Goal: Navigation & Orientation: Find specific page/section

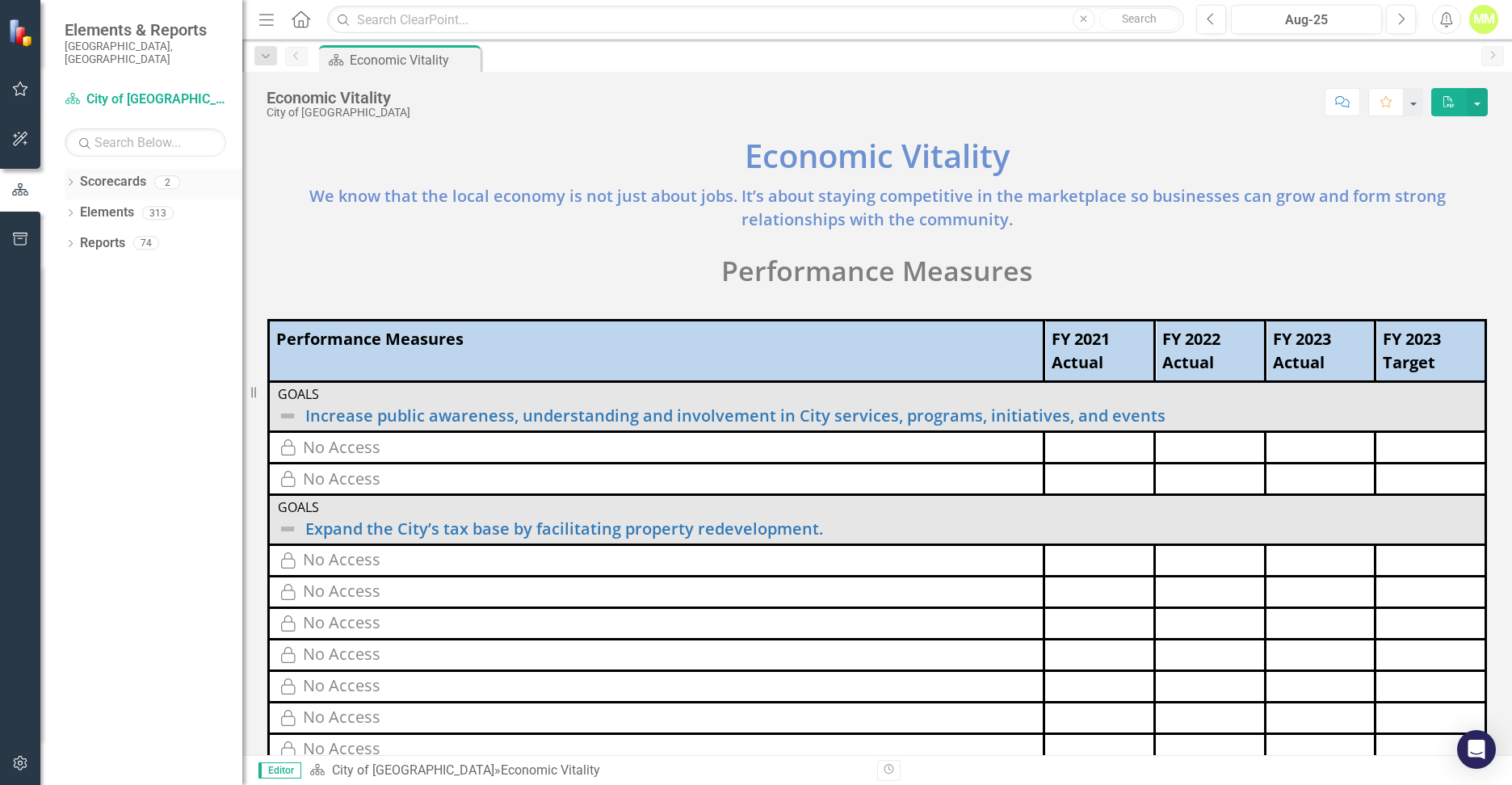
click at [100, 173] on link "Scorecards" at bounding box center [112, 182] width 66 height 19
click at [116, 91] on link "Scorecard City of [GEOGRAPHIC_DATA]" at bounding box center [145, 100] width 161 height 19
click at [101, 235] on link "Reports" at bounding box center [102, 244] width 45 height 19
click at [20, 80] on button "button" at bounding box center [21, 89] width 36 height 34
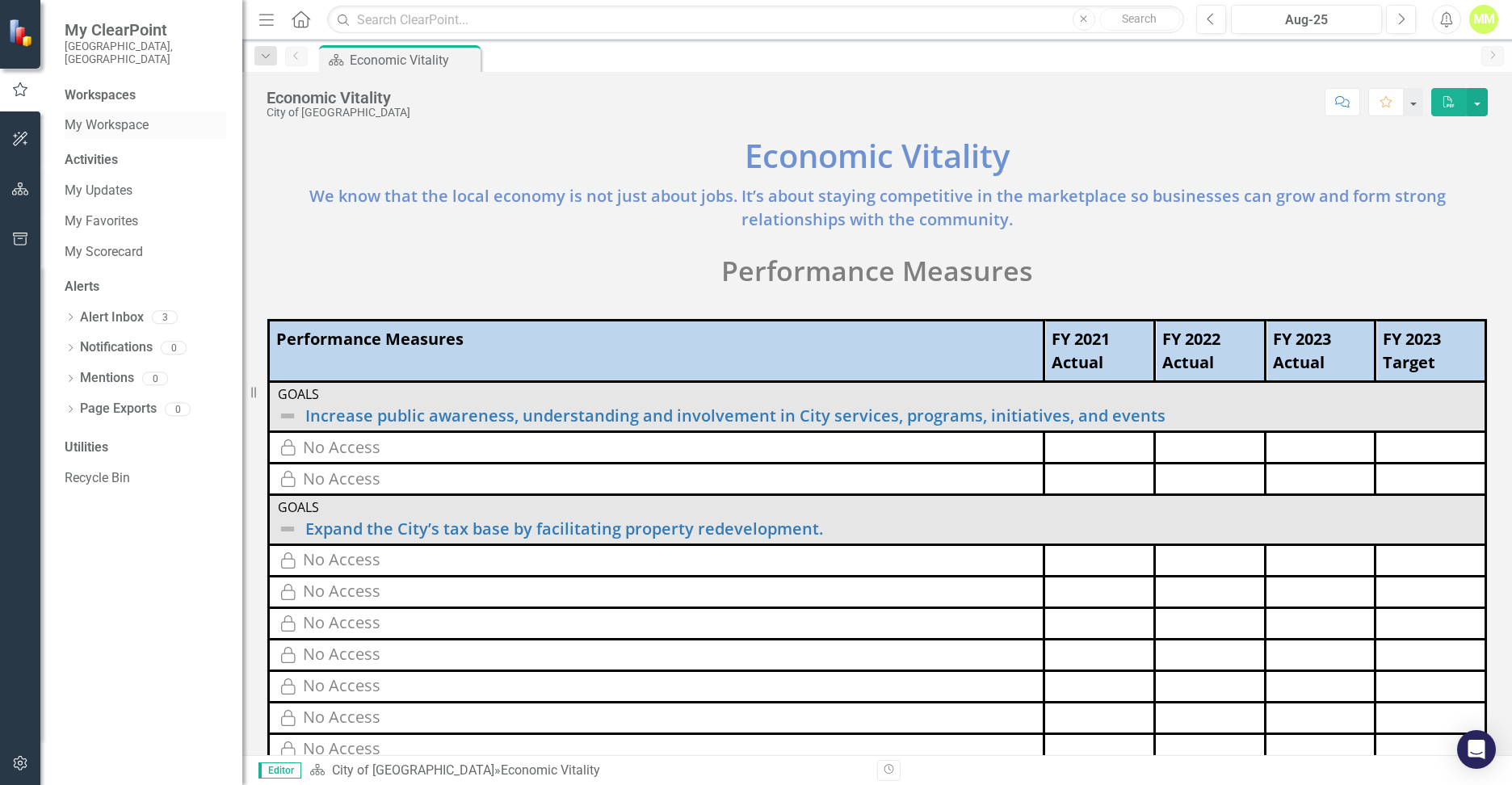
click at [111, 112] on div "My Workspace" at bounding box center [145, 125] width 161 height 26
click at [108, 116] on link "My Workspace" at bounding box center [145, 125] width 161 height 19
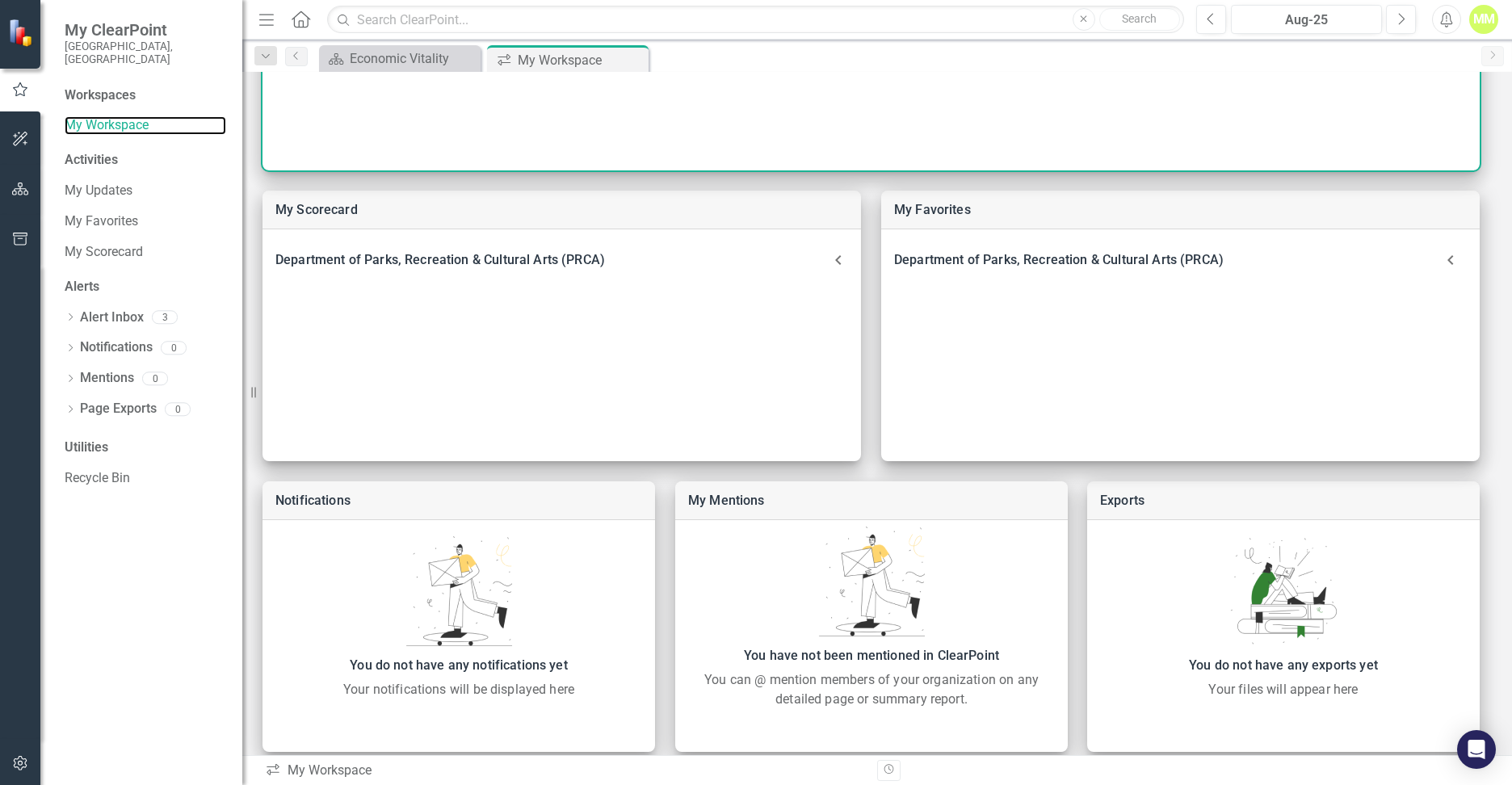
scroll to position [332, 0]
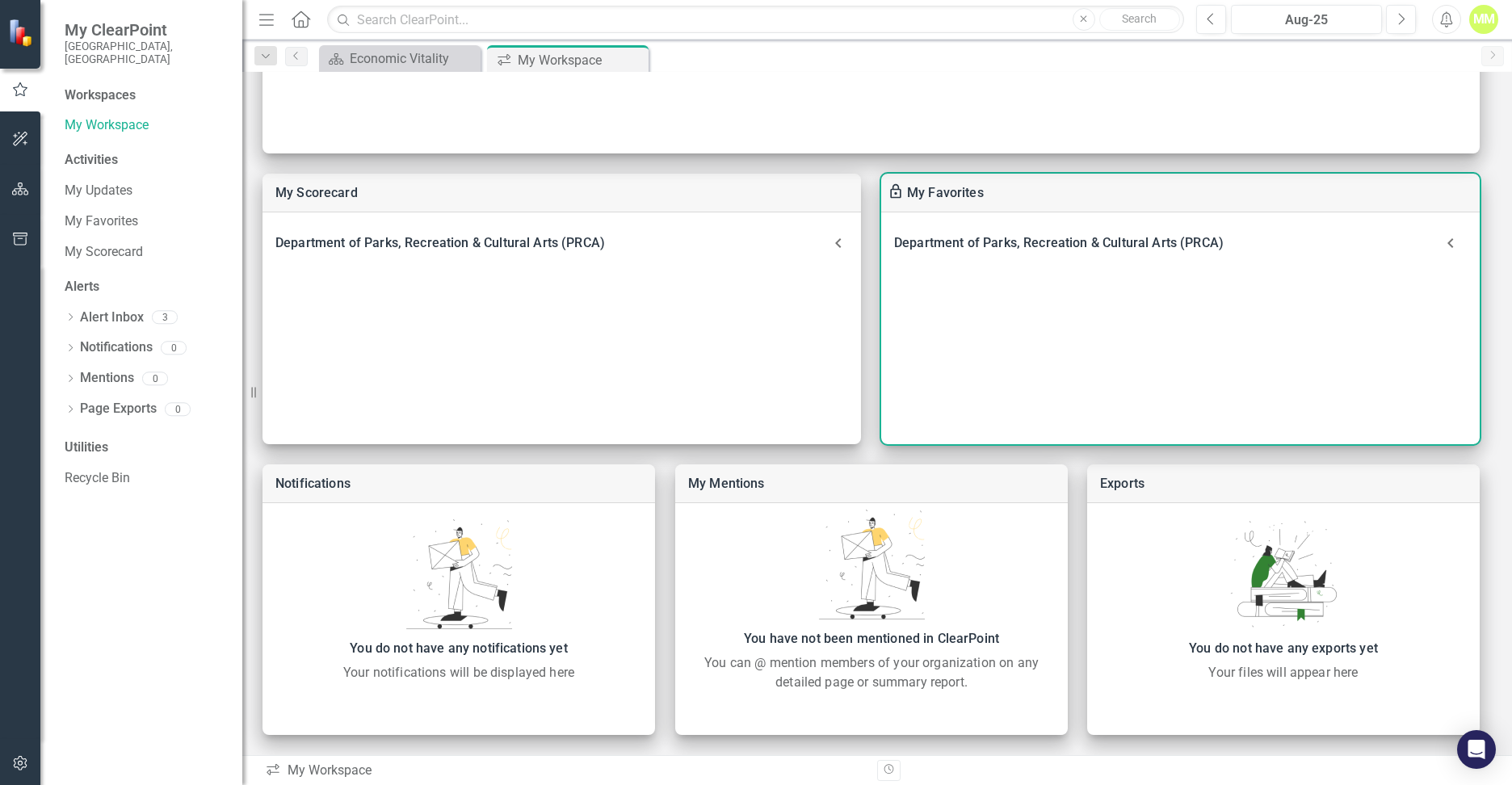
click at [1083, 282] on div "Department of Parks, Recreation & Cultural Arts (PRCA) Landing Page" at bounding box center [1180, 328] width 599 height 232
click at [1452, 241] on icon at bounding box center [1450, 244] width 33 height 33
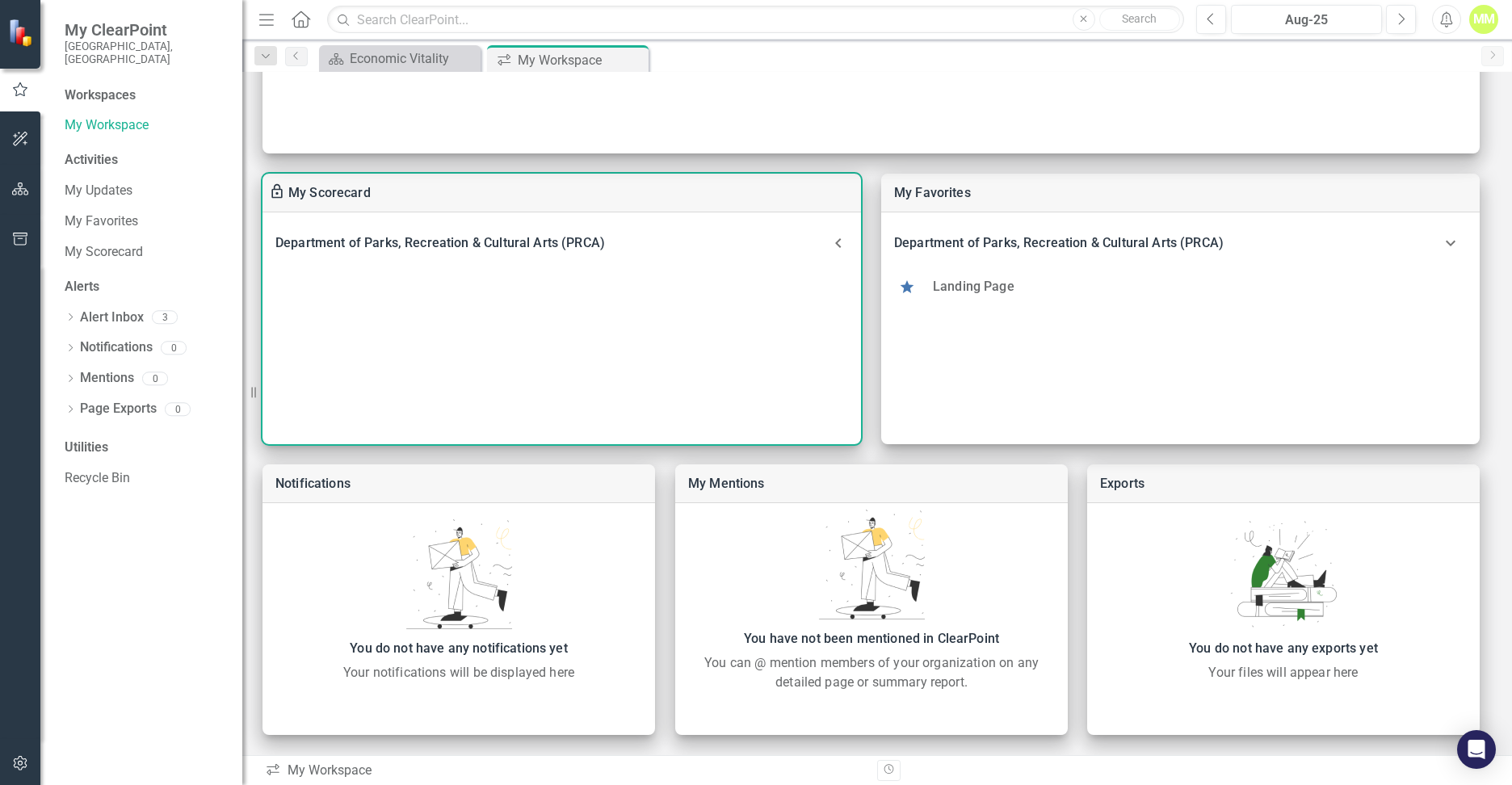
click at [842, 238] on icon at bounding box center [838, 243] width 19 height 19
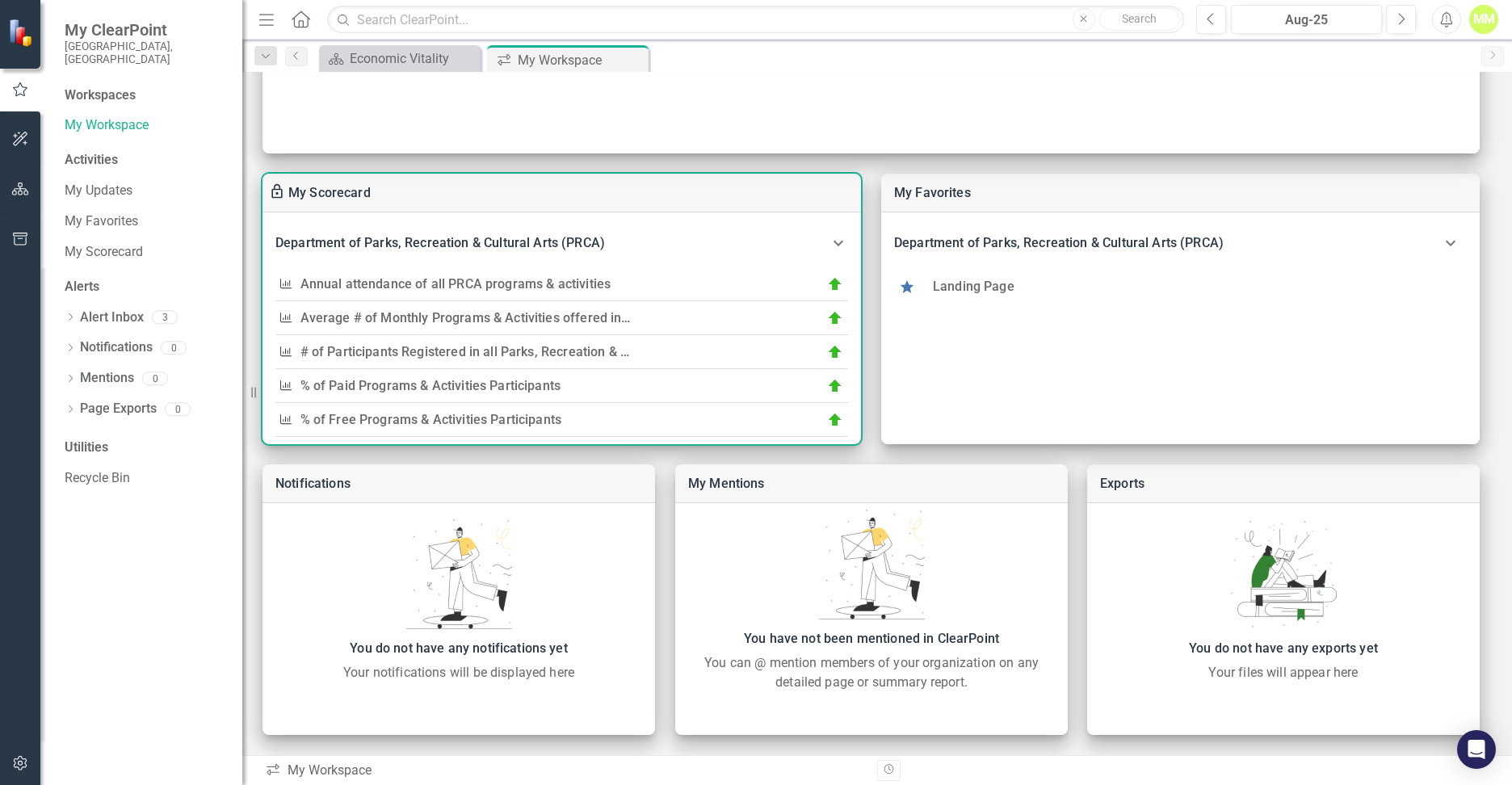
scroll to position [0, 0]
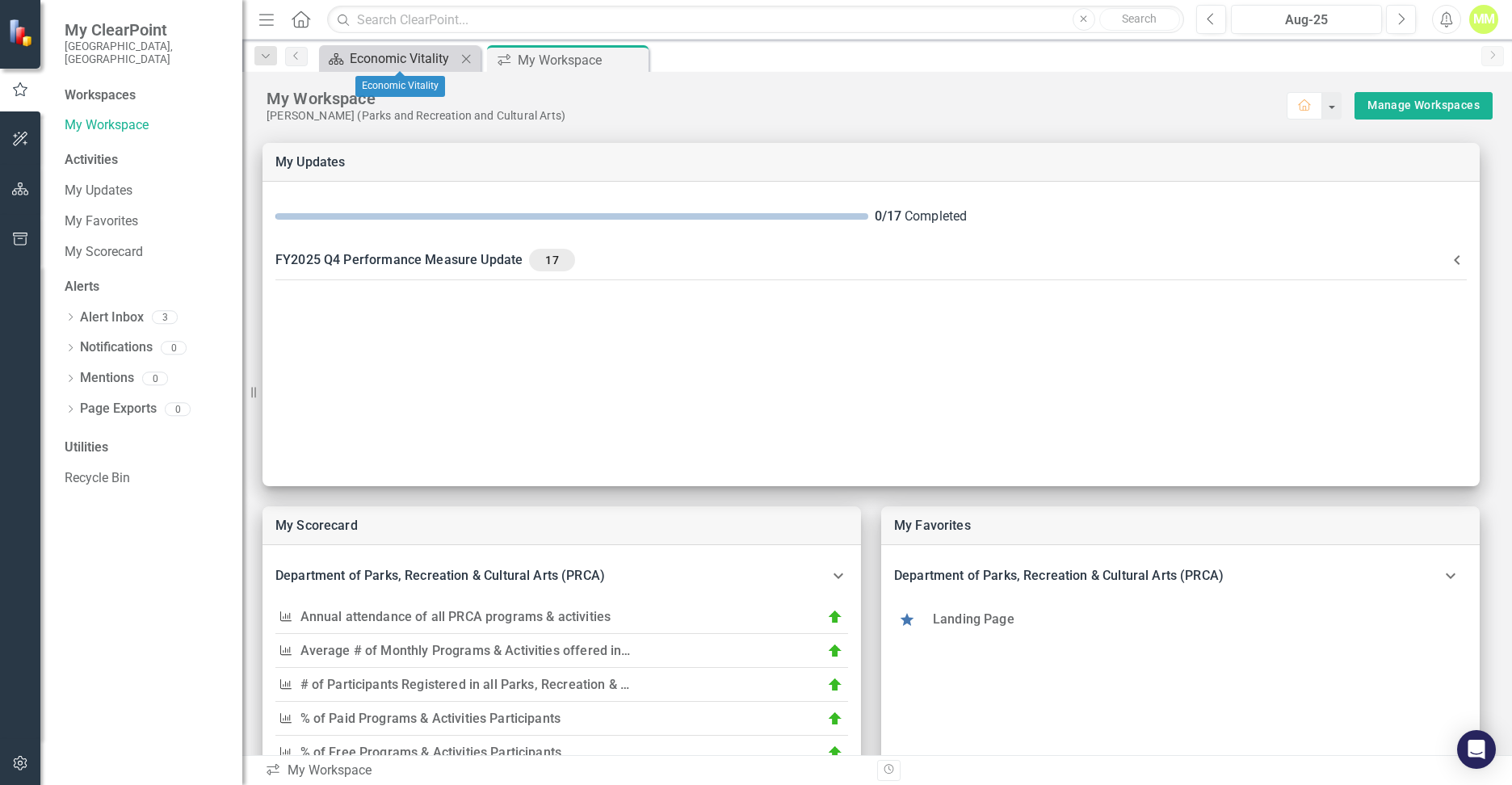
click at [400, 58] on div "Economic Vitality" at bounding box center [403, 58] width 107 height 20
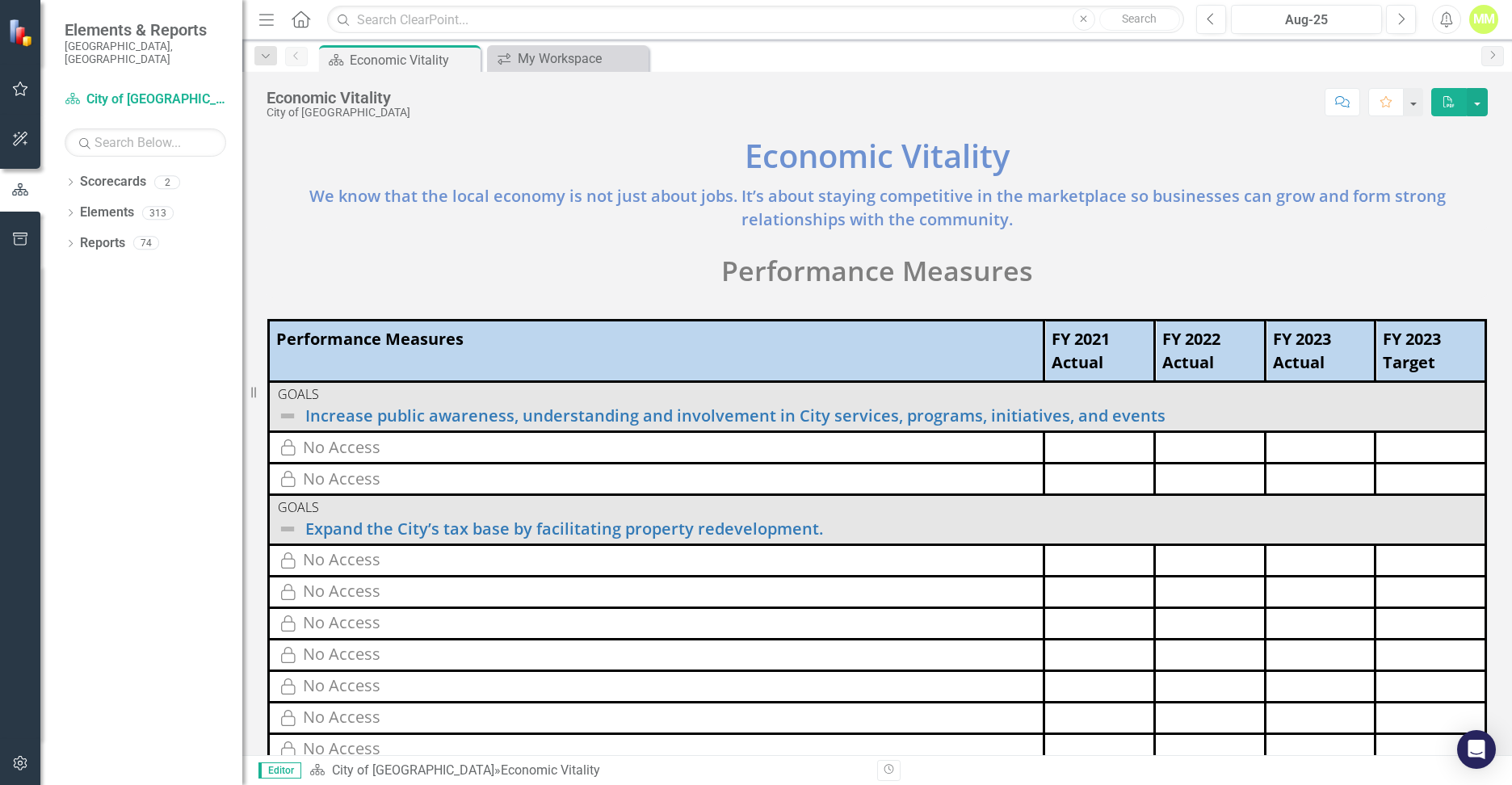
scroll to position [129, 0]
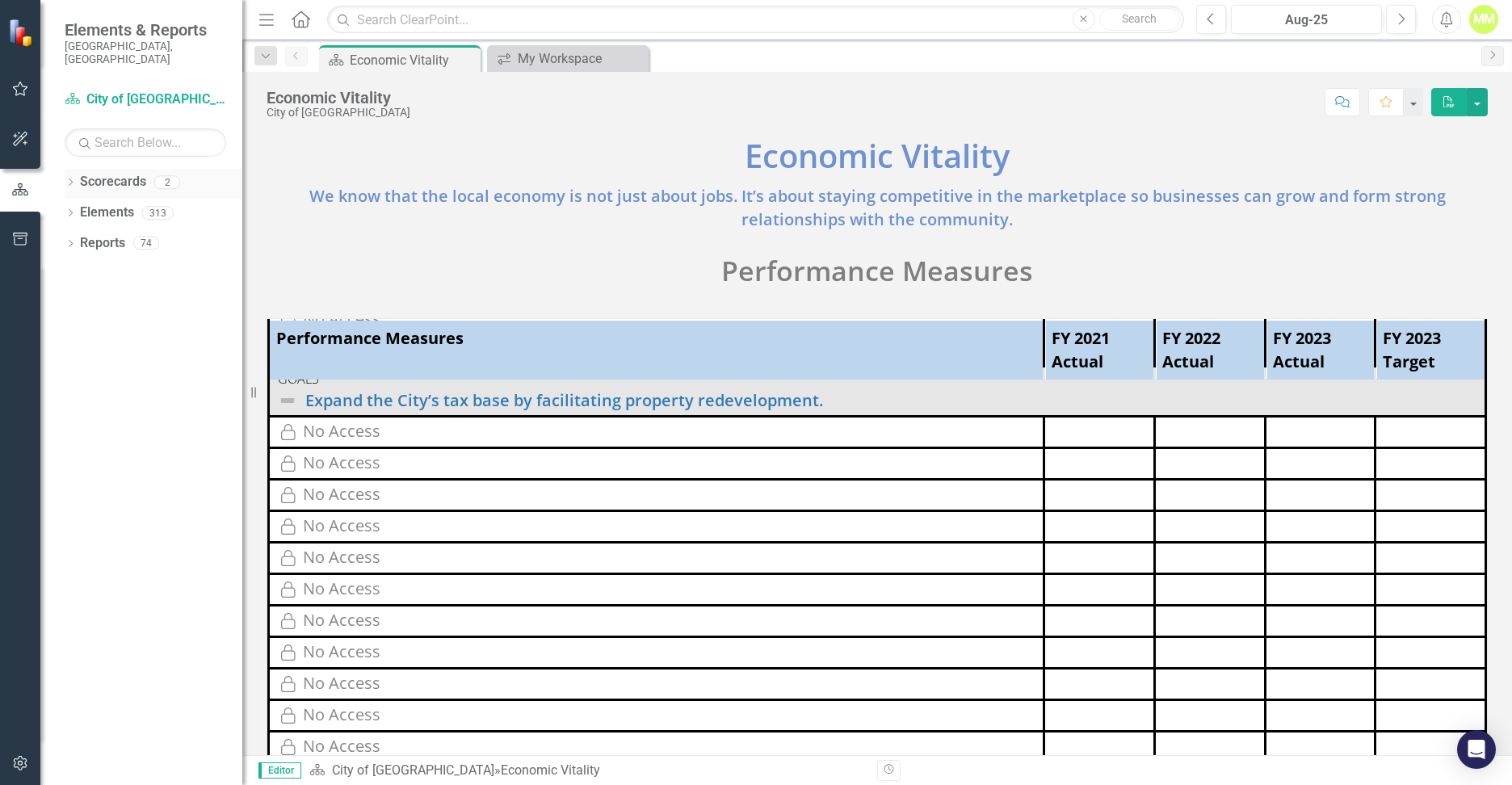
click at [83, 173] on link "Scorecards" at bounding box center [112, 182] width 66 height 19
click at [11, 91] on button "button" at bounding box center [21, 89] width 36 height 34
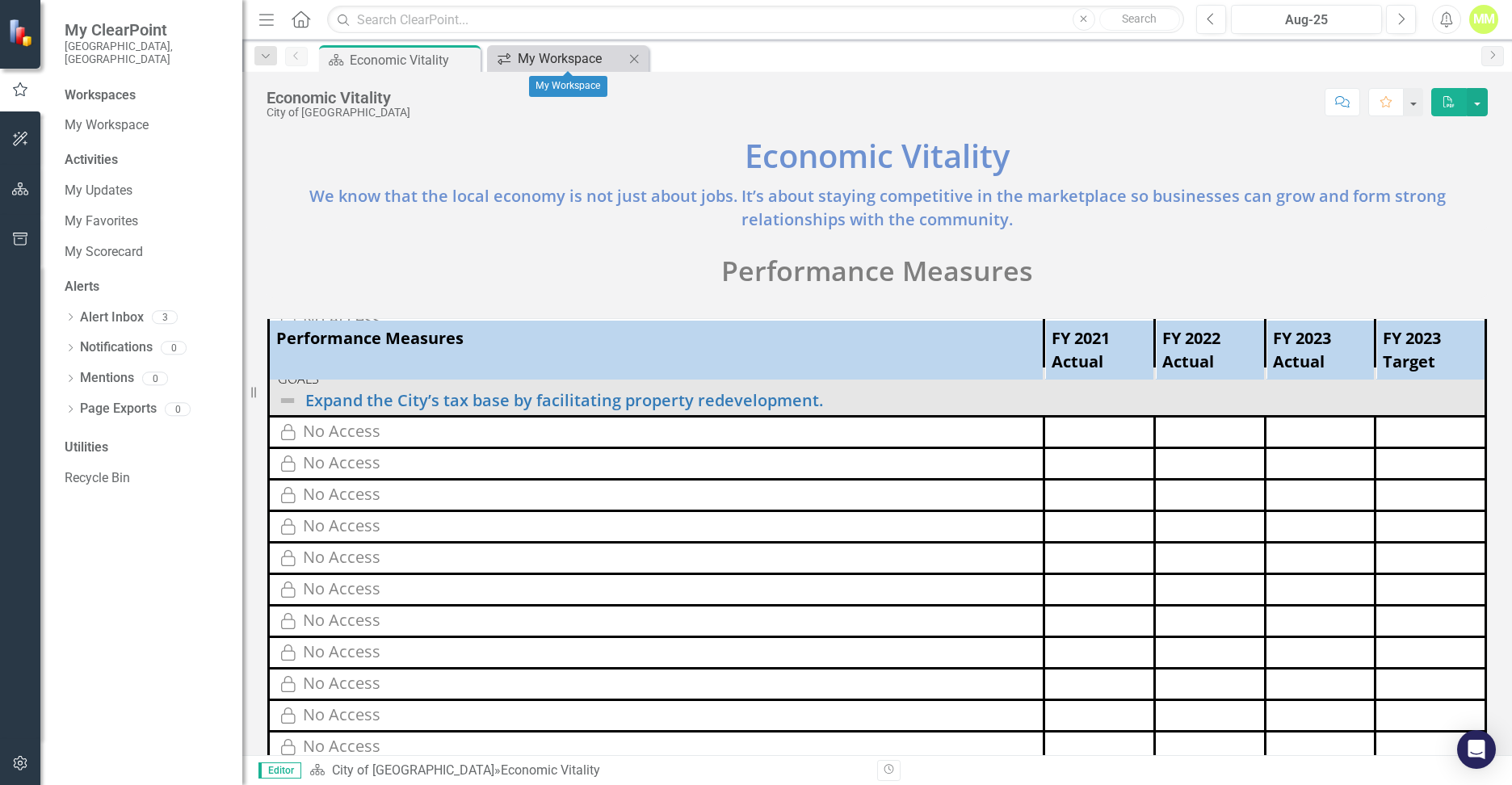
click at [544, 52] on div "My Workspace" at bounding box center [571, 58] width 107 height 20
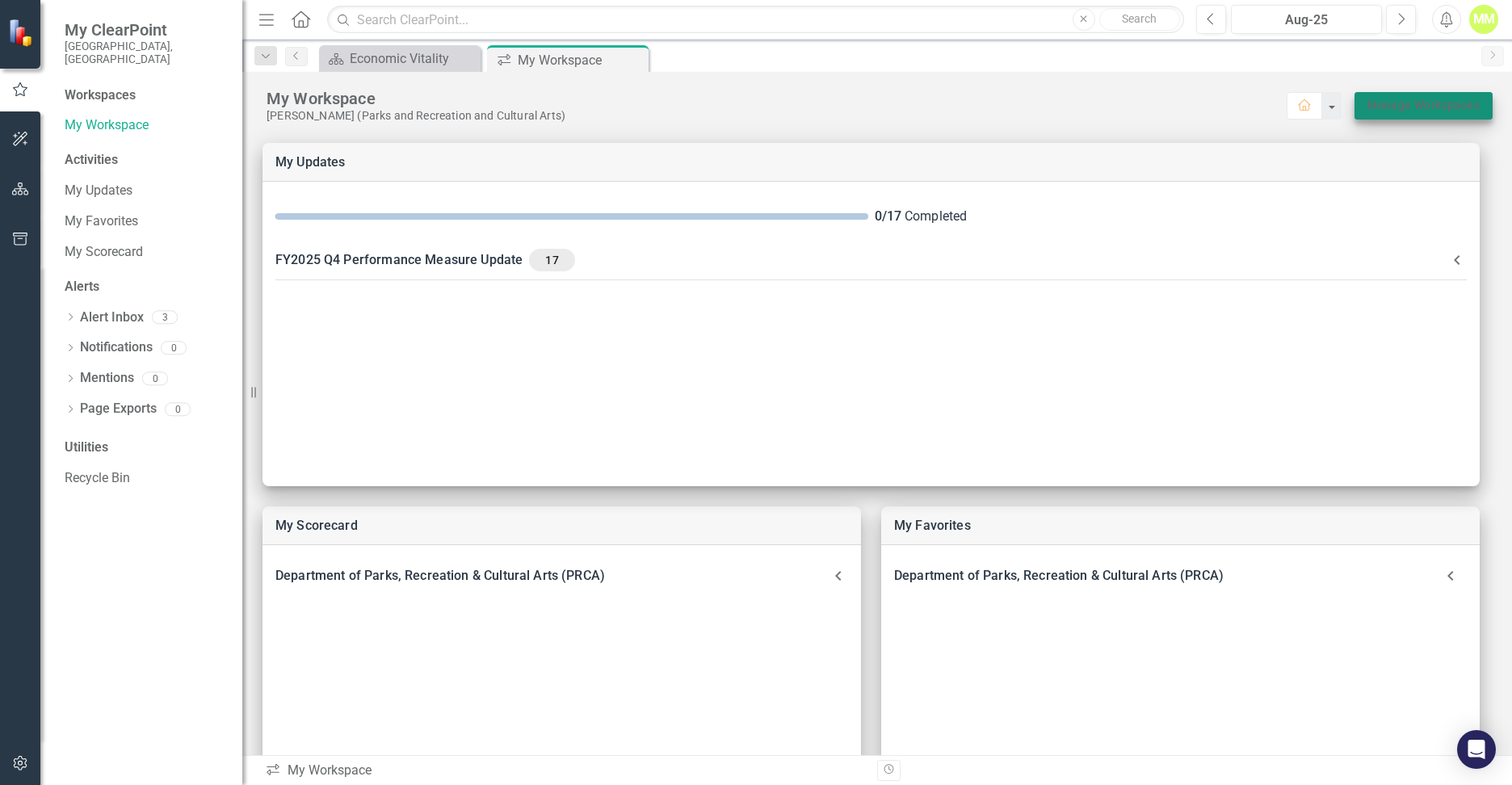
click at [1445, 106] on link "Manage Workspaces" at bounding box center [1423, 105] width 112 height 20
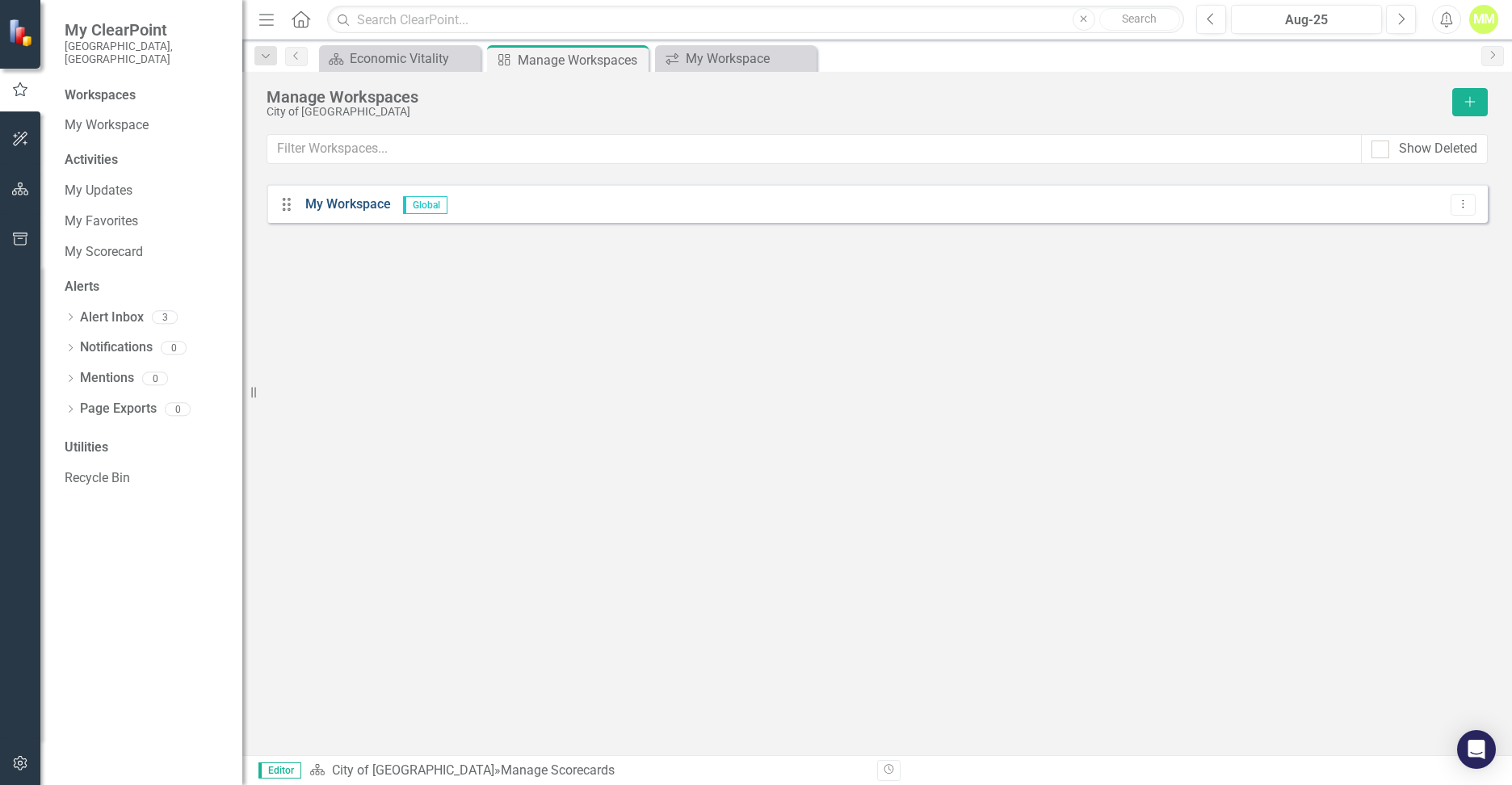
click at [345, 207] on link "My Workspace" at bounding box center [348, 204] width 85 height 15
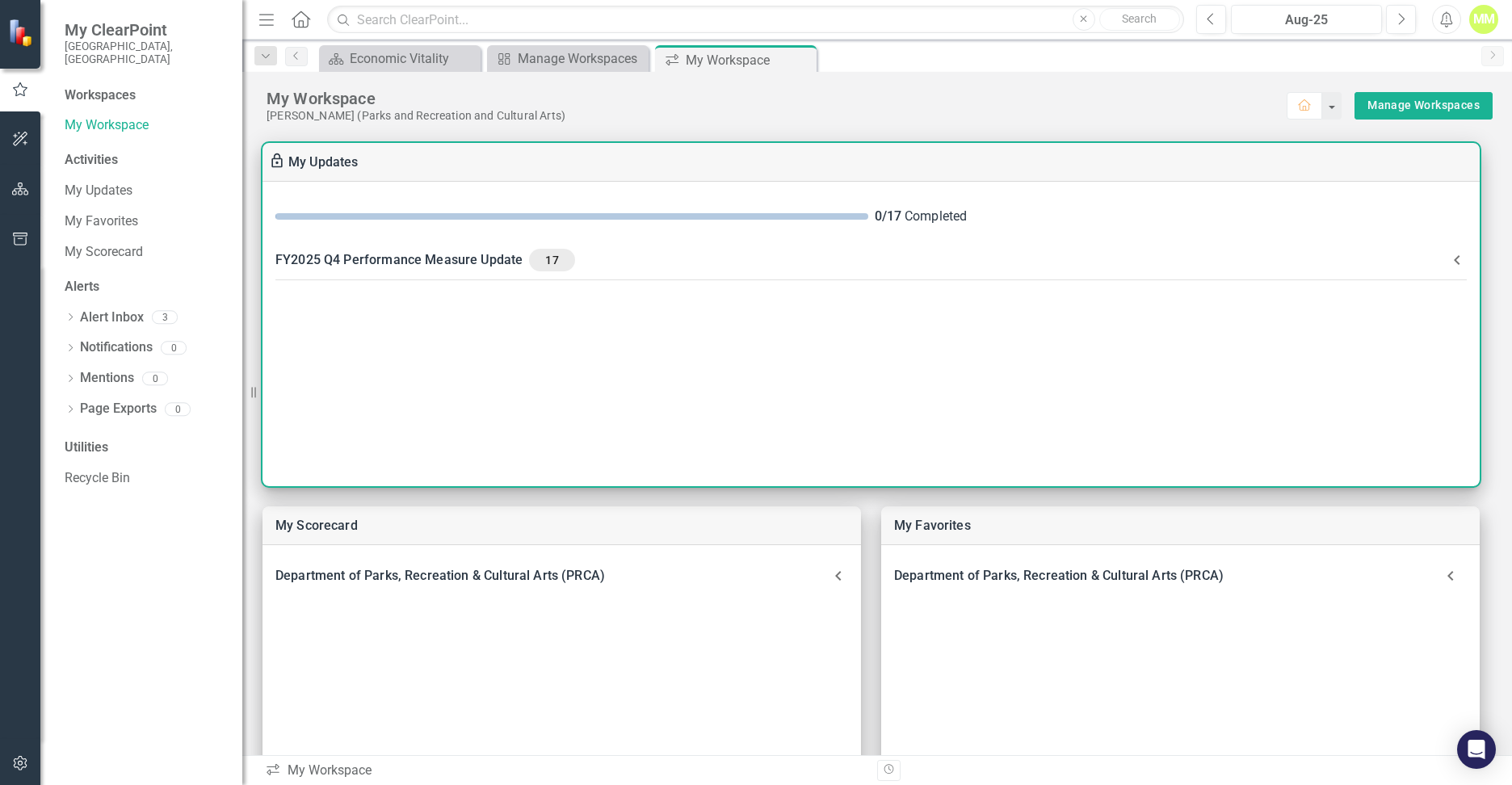
click at [493, 264] on div "FY2025 Q4 Performance Measure Update 17" at bounding box center [862, 260] width 1172 height 23
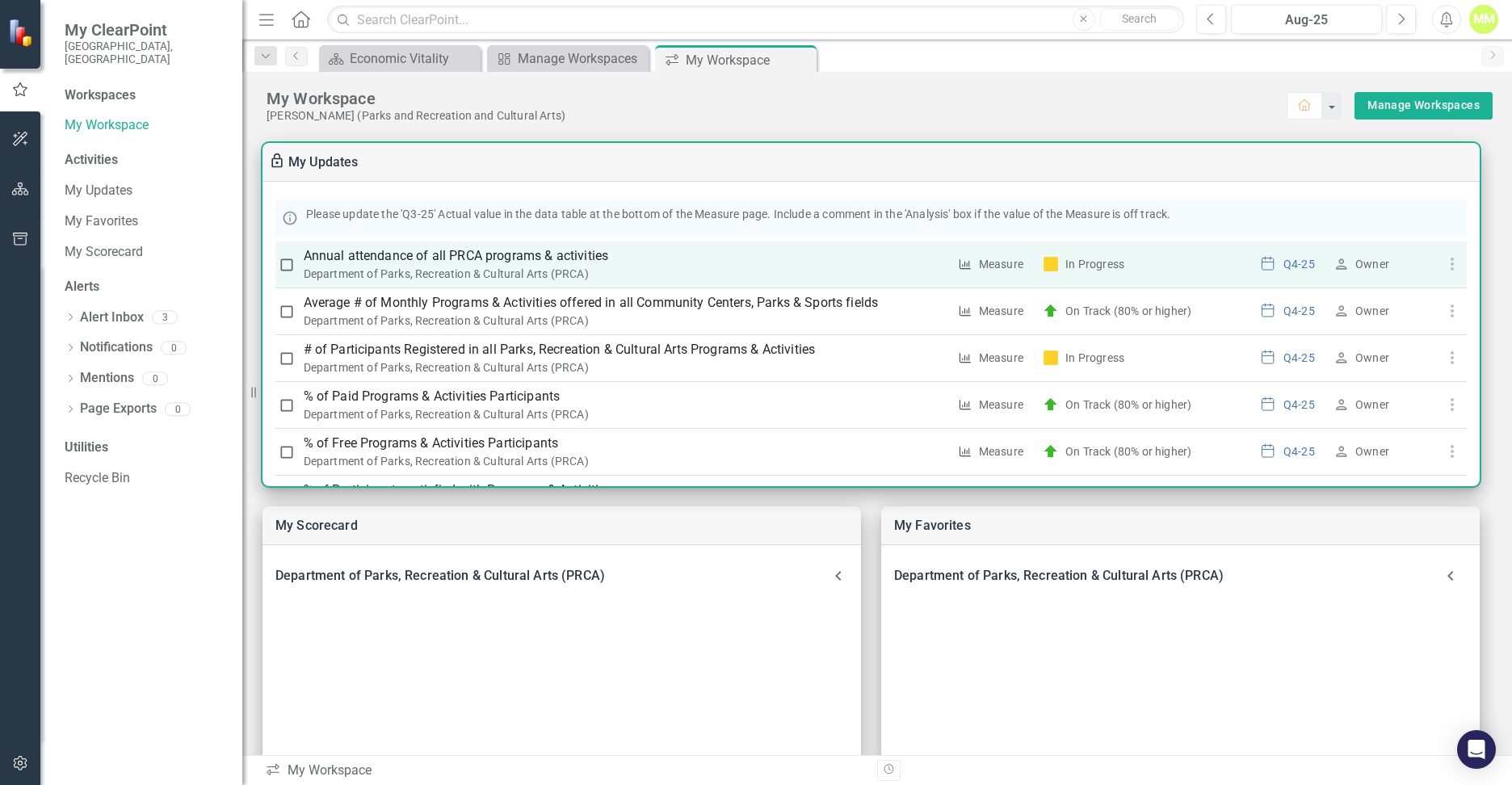
scroll to position [323, 0]
